Goal: Transaction & Acquisition: Download file/media

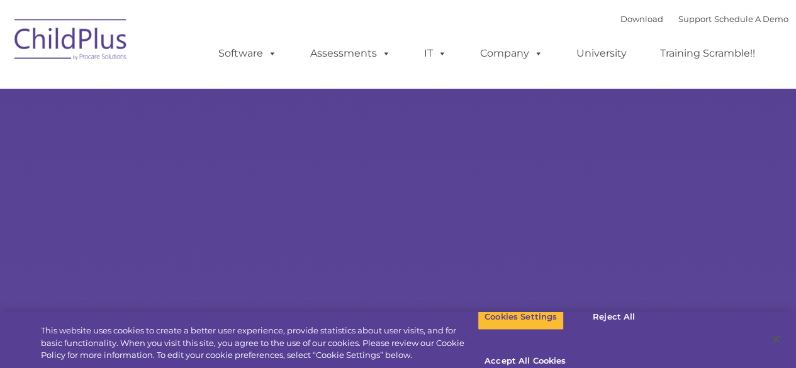
select select "MEDIUM"
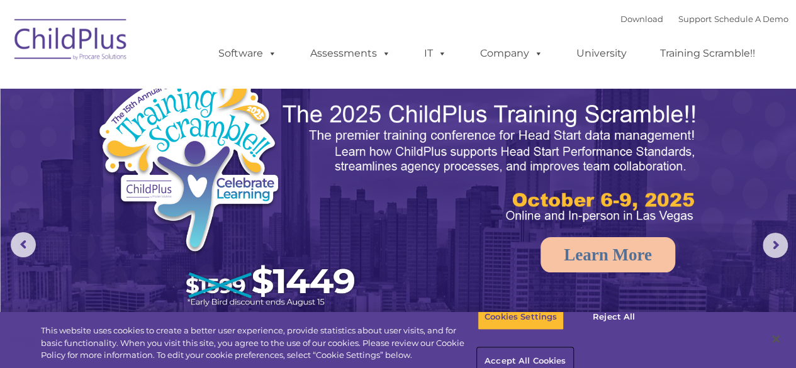
click at [573, 349] on button "Accept All Cookies" at bounding box center [525, 362] width 95 height 26
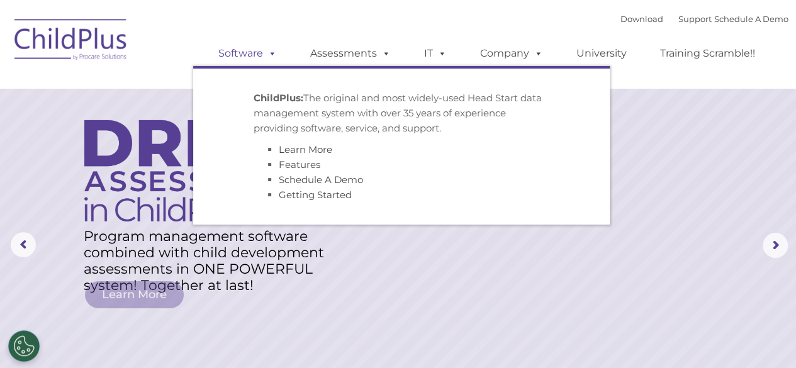
click at [258, 51] on link "Software" at bounding box center [248, 53] width 84 height 25
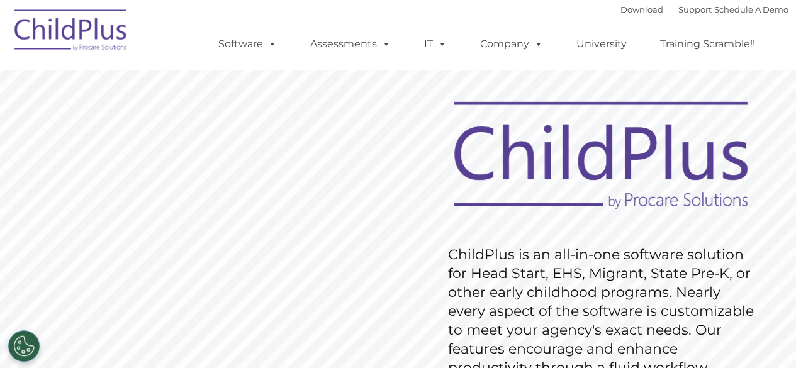
scroll to position [34, 0]
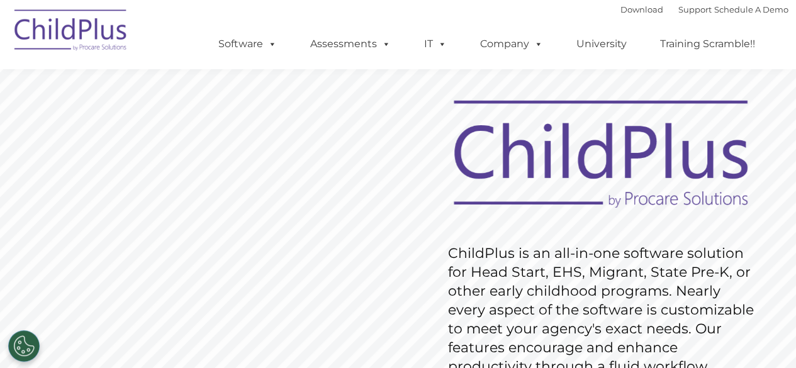
click at [104, 32] on img at bounding box center [71, 32] width 126 height 63
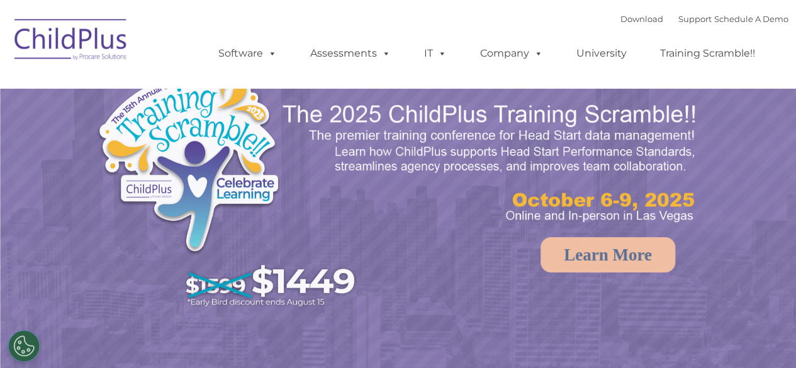
select select "MEDIUM"
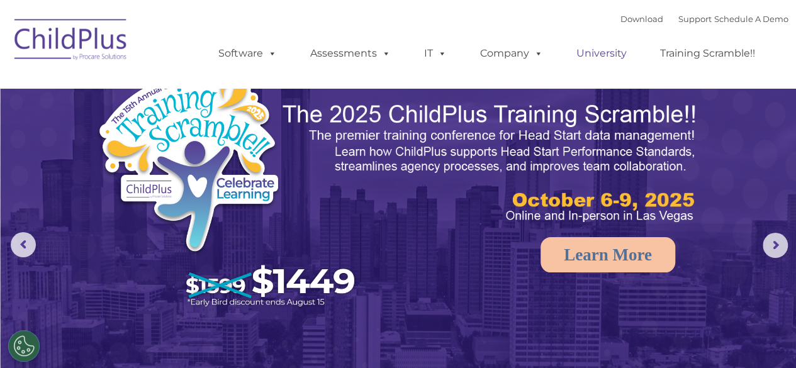
click at [606, 51] on link "University" at bounding box center [602, 53] width 76 height 25
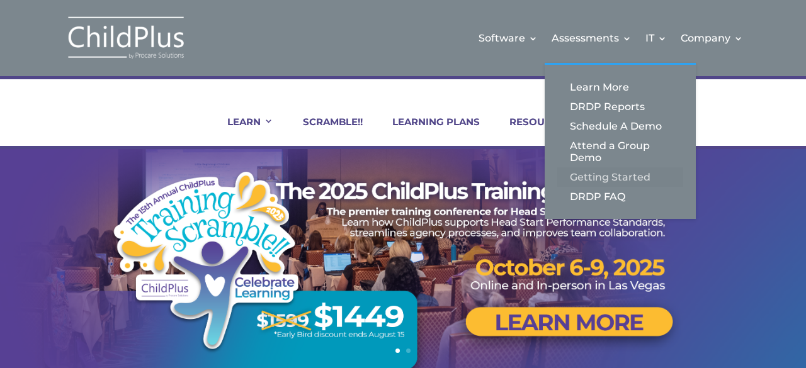
click at [596, 183] on link "Getting Started" at bounding box center [620, 177] width 126 height 20
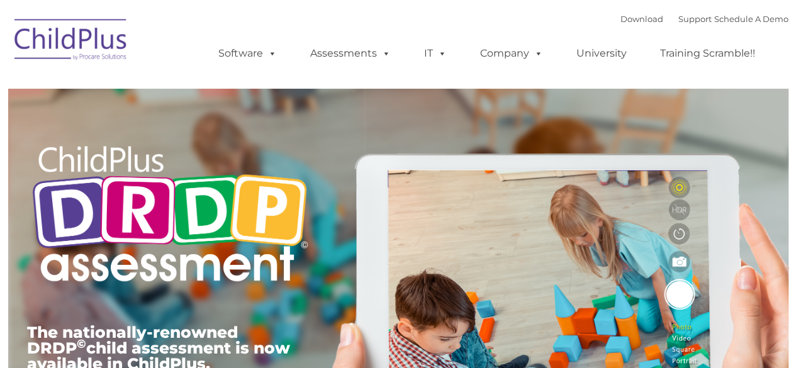
type input ""
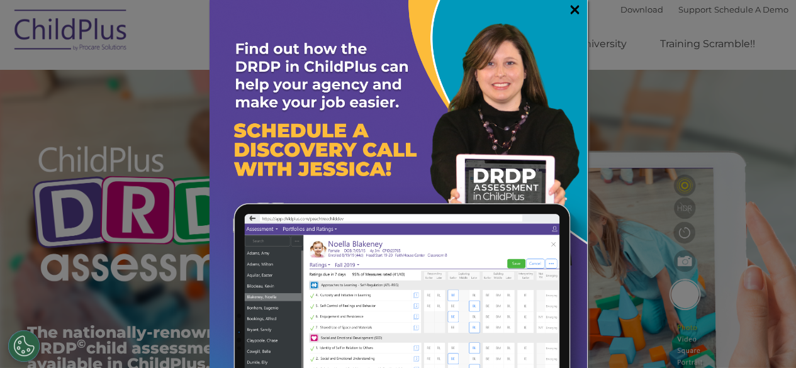
click at [568, 12] on link "×" at bounding box center [575, 9] width 14 height 13
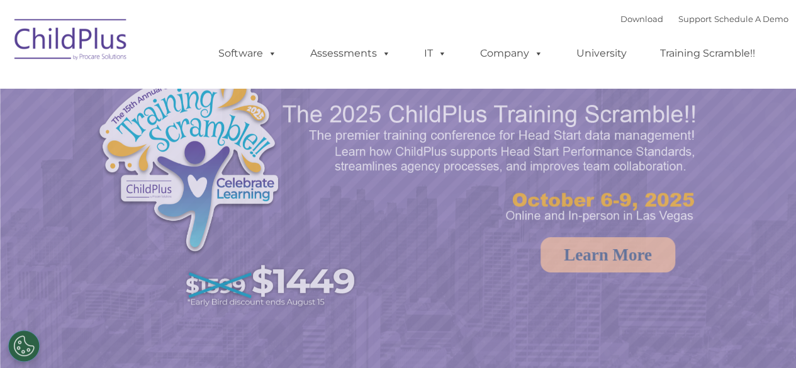
select select "MEDIUM"
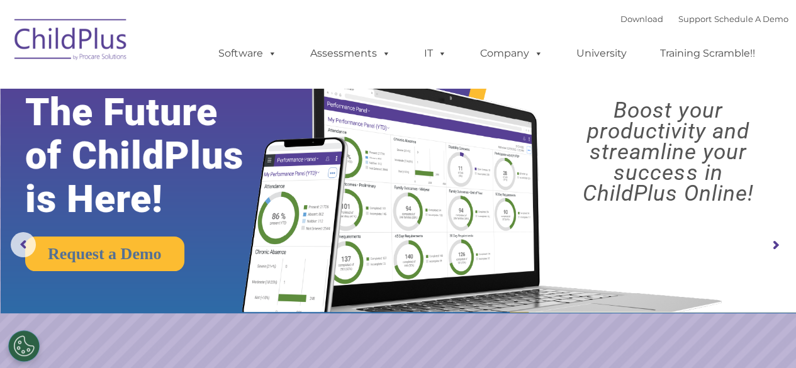
click at [779, 242] on rs-arrow at bounding box center [775, 245] width 25 height 25
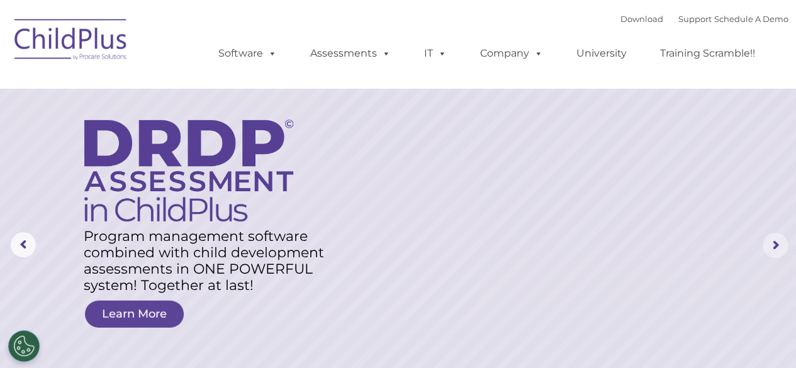
click at [779, 242] on rs-arrow at bounding box center [775, 245] width 25 height 25
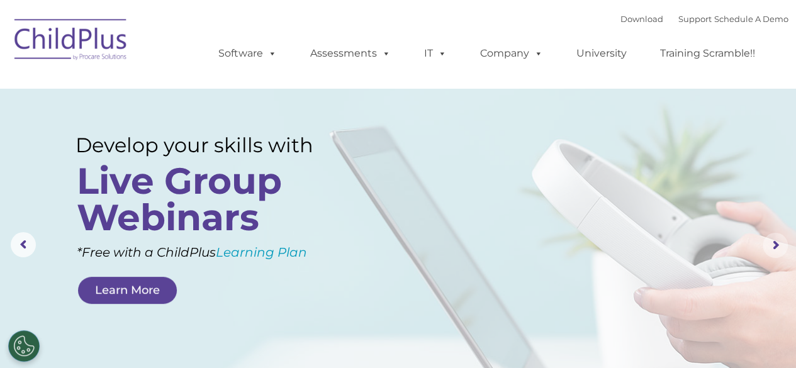
click at [779, 242] on rs-arrow at bounding box center [775, 245] width 25 height 25
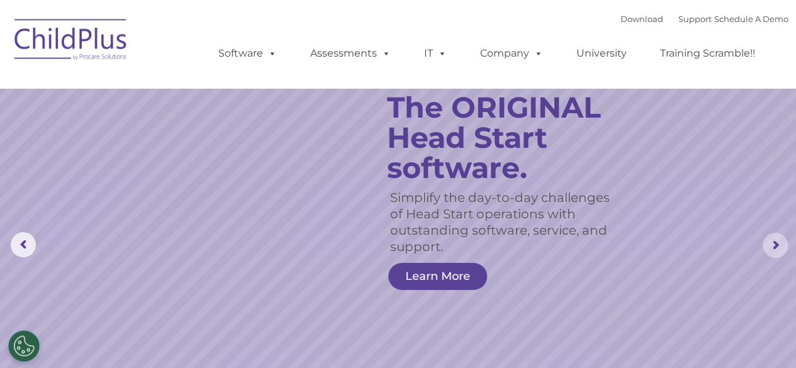
click at [779, 242] on rs-arrow at bounding box center [775, 245] width 25 height 25
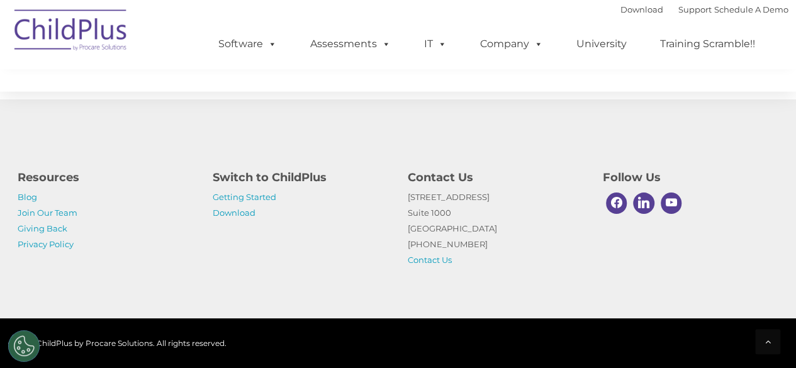
scroll to position [1534, 0]
click at [237, 213] on link "Download" at bounding box center [234, 213] width 43 height 10
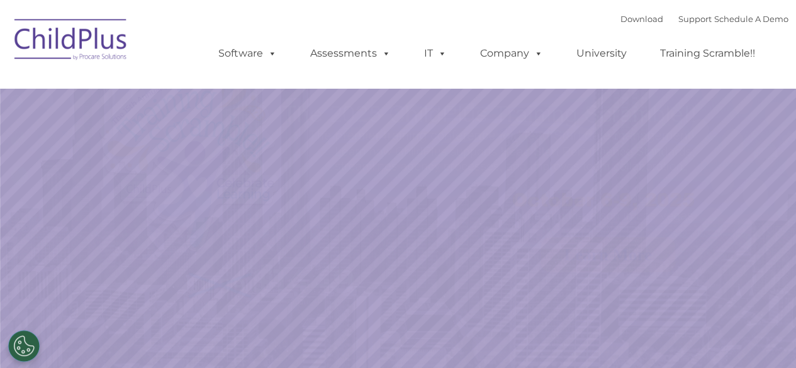
select select "MEDIUM"
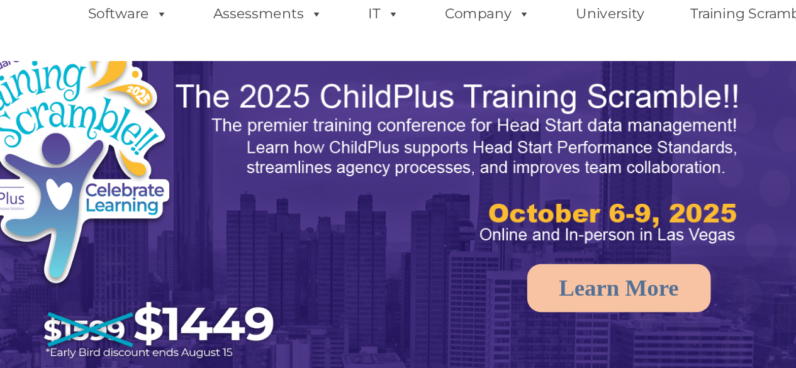
click at [577, 162] on img at bounding box center [490, 163] width 419 height 125
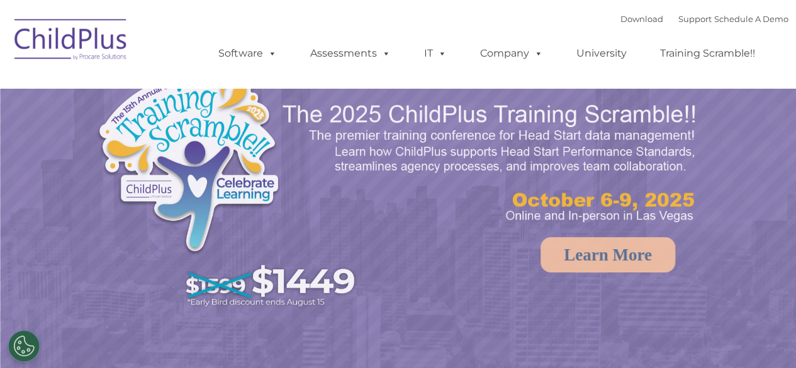
select select "MEDIUM"
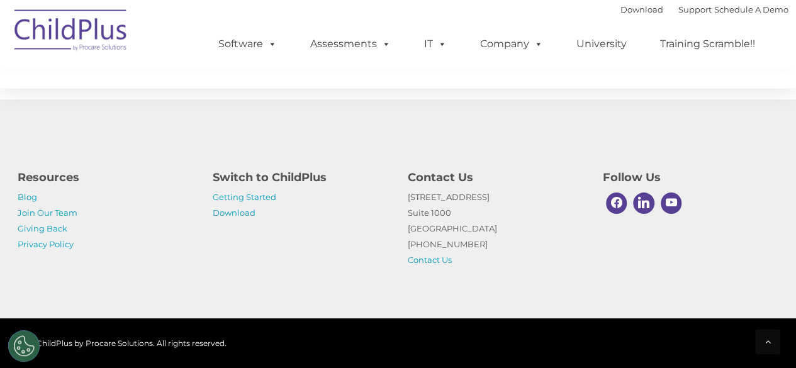
scroll to position [1526, 0]
click at [246, 216] on link "Download" at bounding box center [234, 213] width 43 height 10
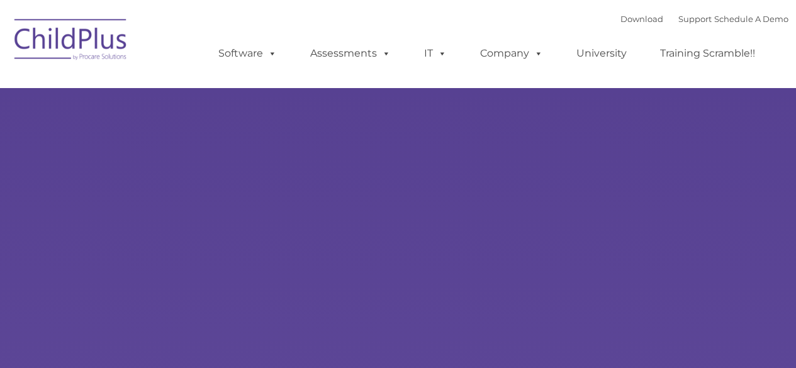
type input ""
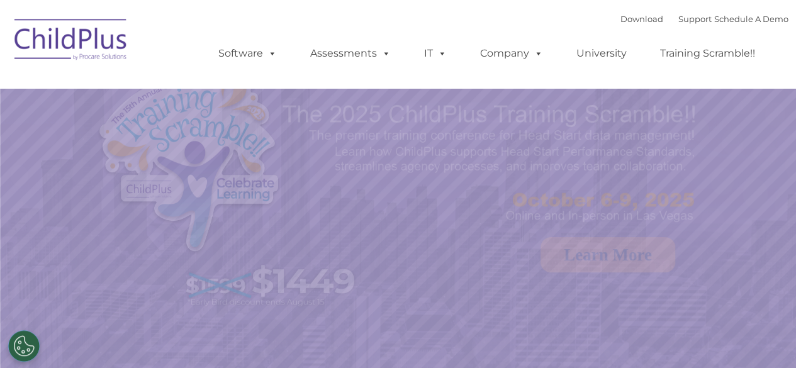
select select "MEDIUM"
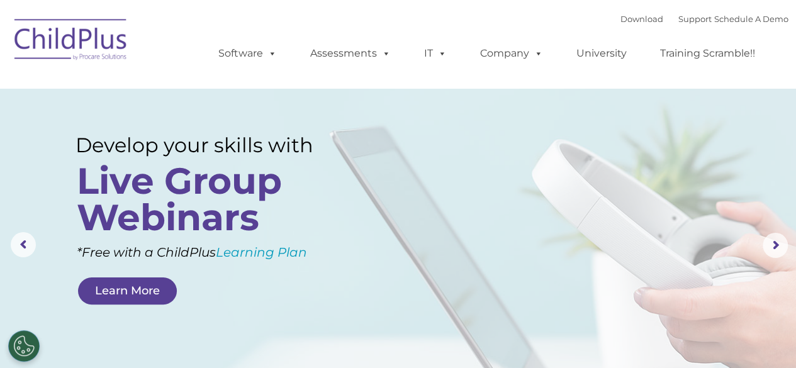
click at [540, 9] on div "Download Support | Schedule A Demo  MENU MENU Software ChildPlus: The original…" at bounding box center [491, 43] width 596 height 69
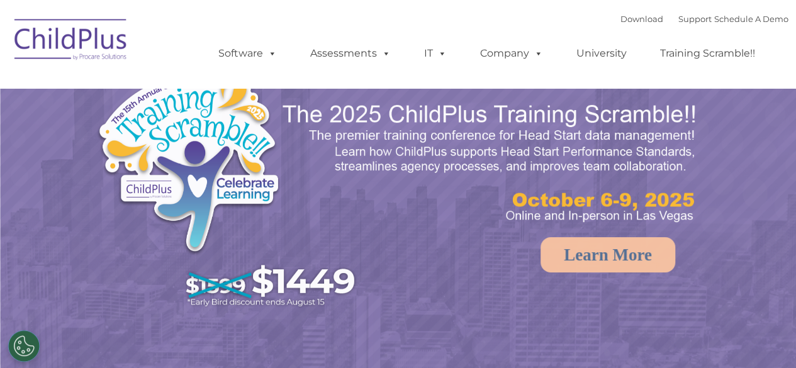
select select "MEDIUM"
